Goal: Find specific page/section: Find specific page/section

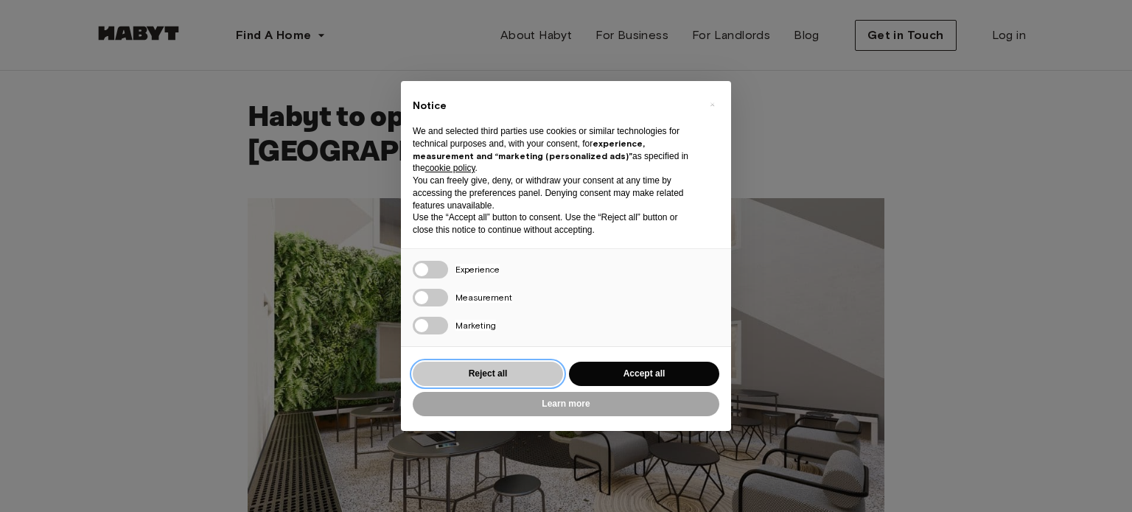
click at [523, 385] on button "Reject all" at bounding box center [488, 374] width 150 height 24
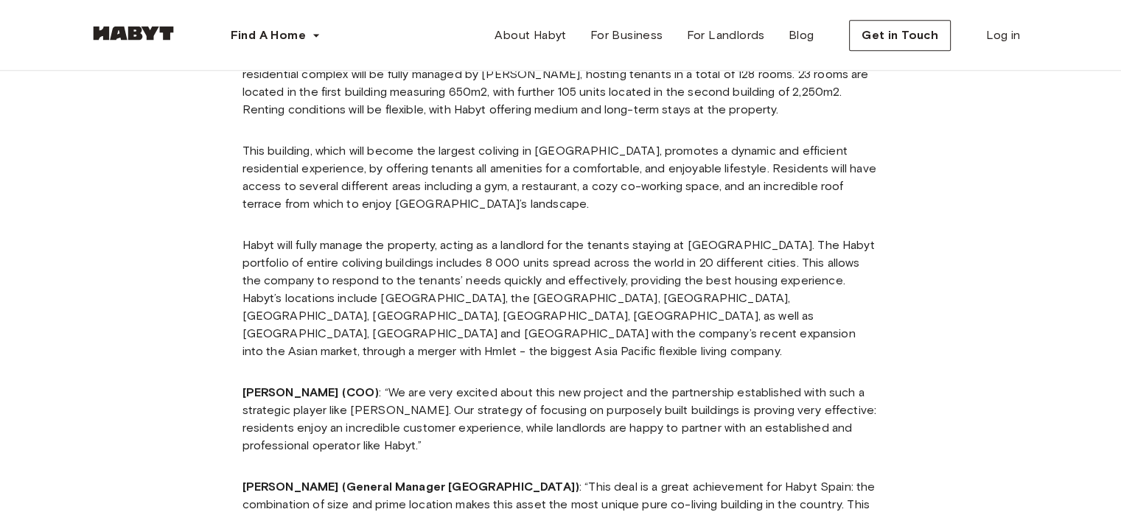
scroll to position [1032, 0]
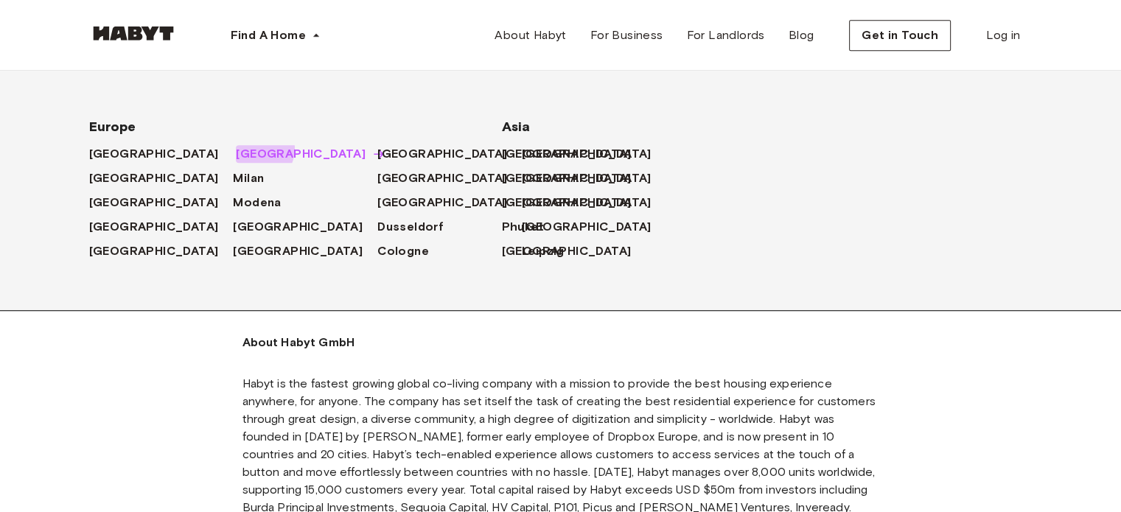
click at [236, 149] on span "[GEOGRAPHIC_DATA]" at bounding box center [301, 154] width 130 height 18
